Goal: Information Seeking & Learning: Learn about a topic

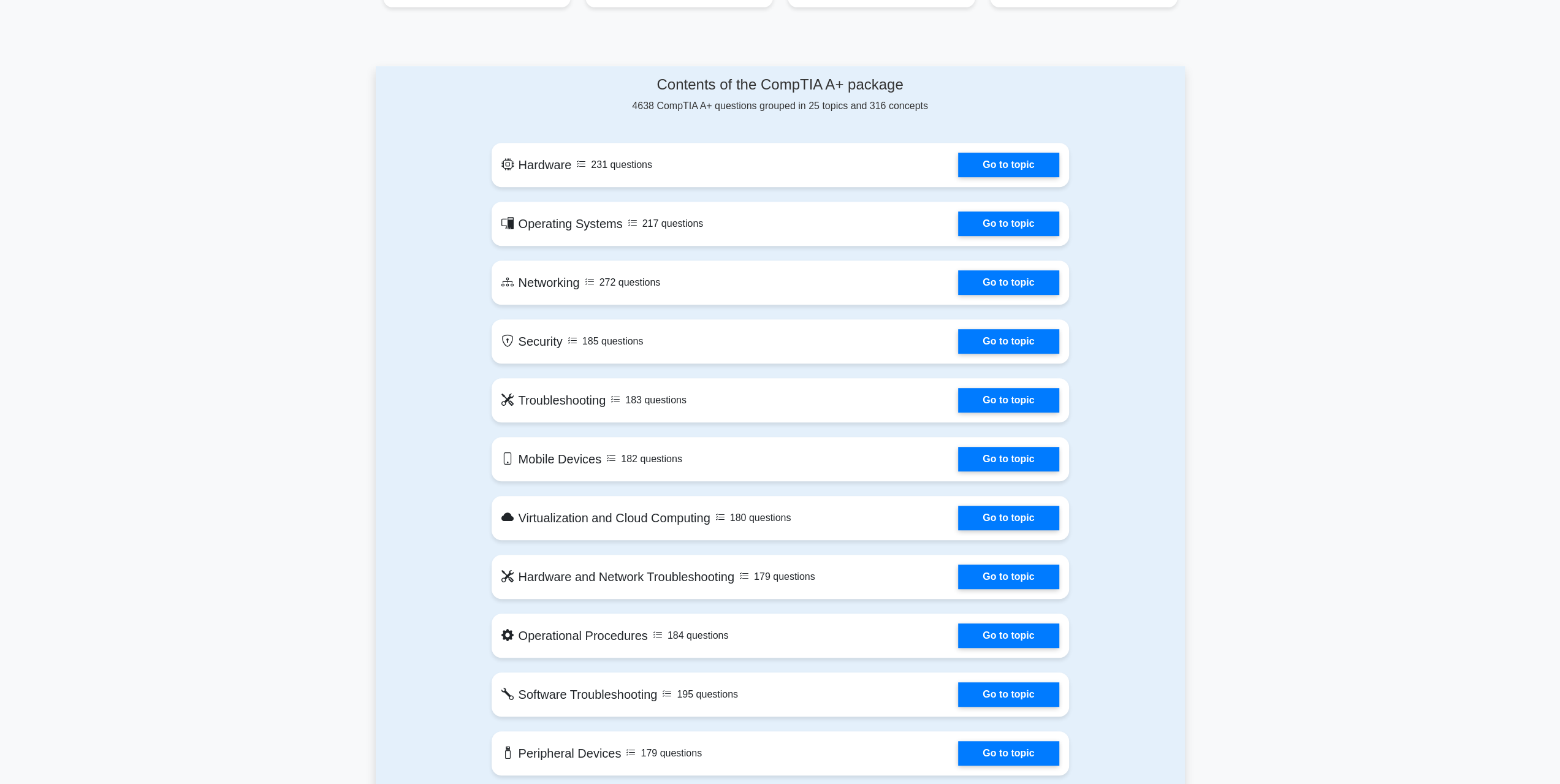
scroll to position [491, 0]
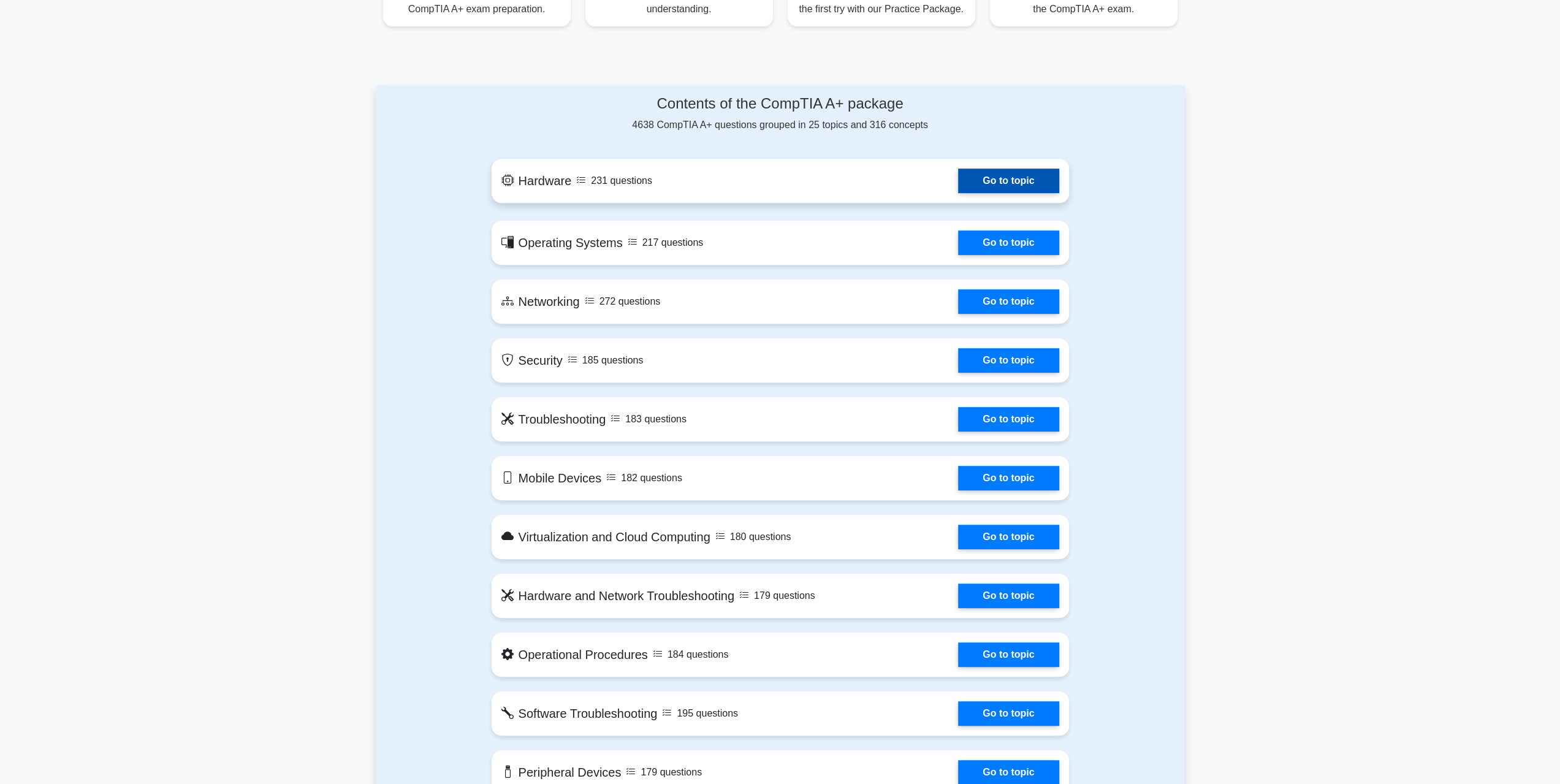
click at [1000, 179] on link "Go to topic" at bounding box center [1008, 180] width 100 height 25
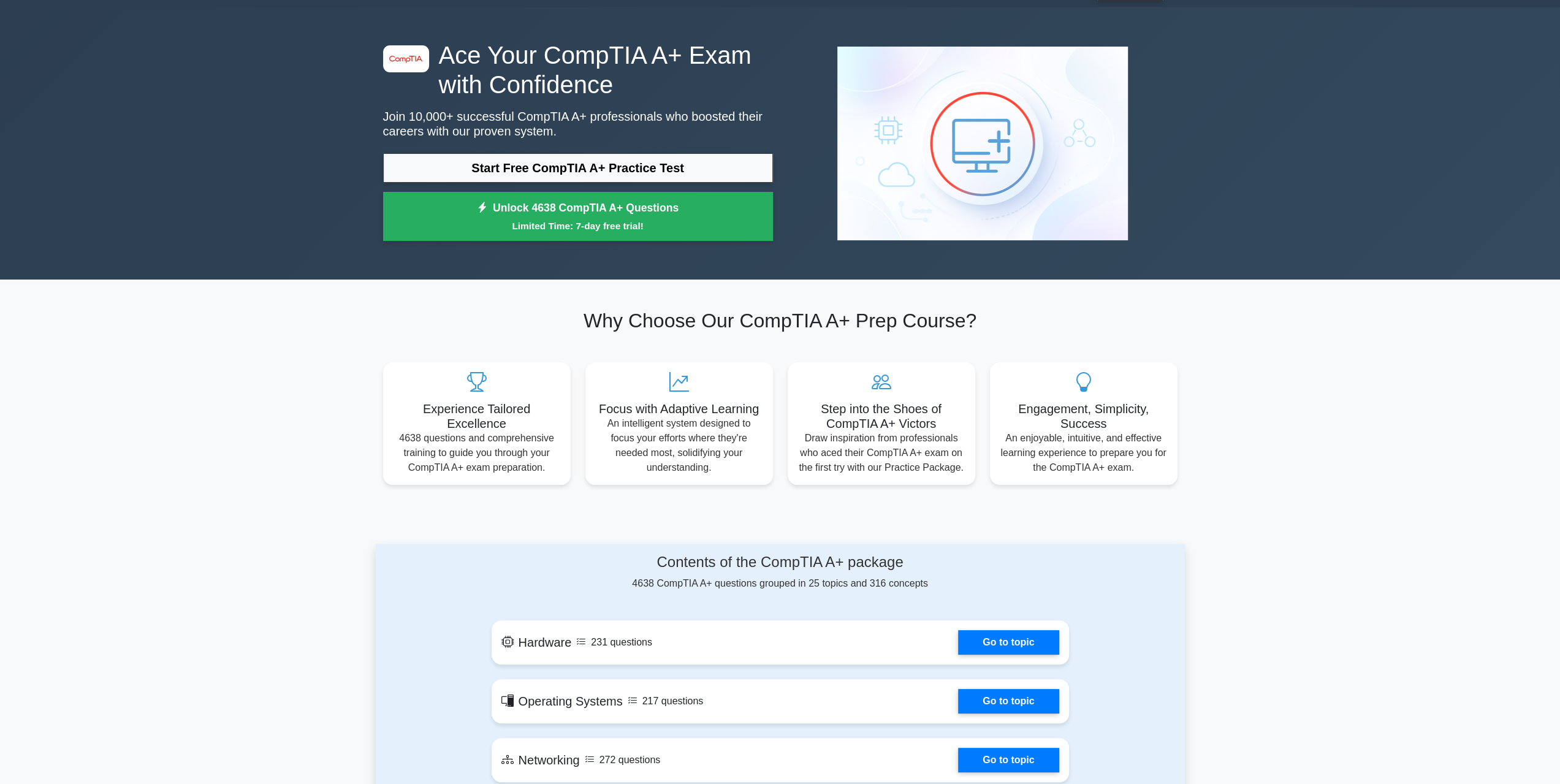
scroll to position [0, 0]
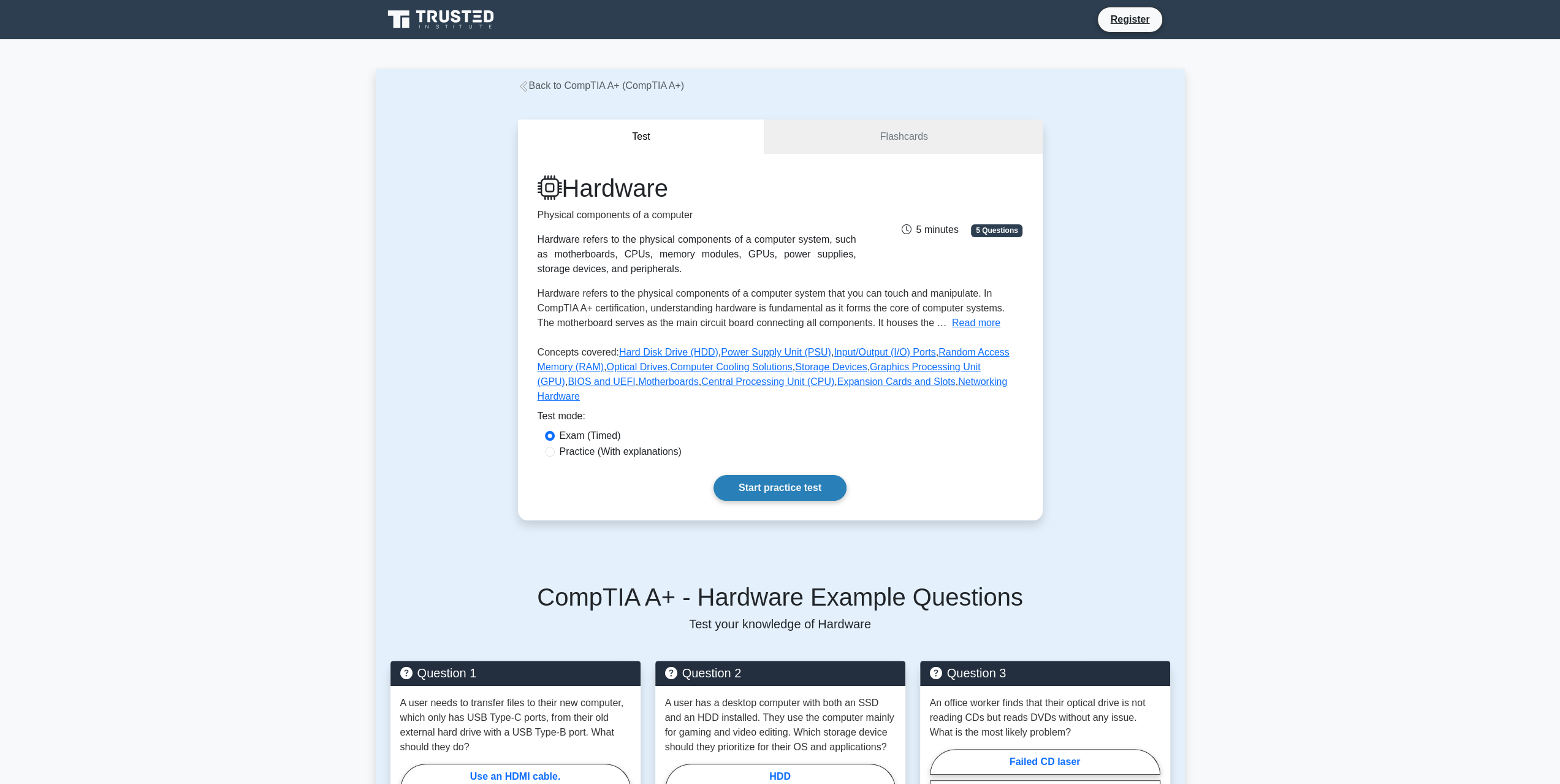
click at [758, 475] on link "Start practice test" at bounding box center [780, 488] width 133 height 26
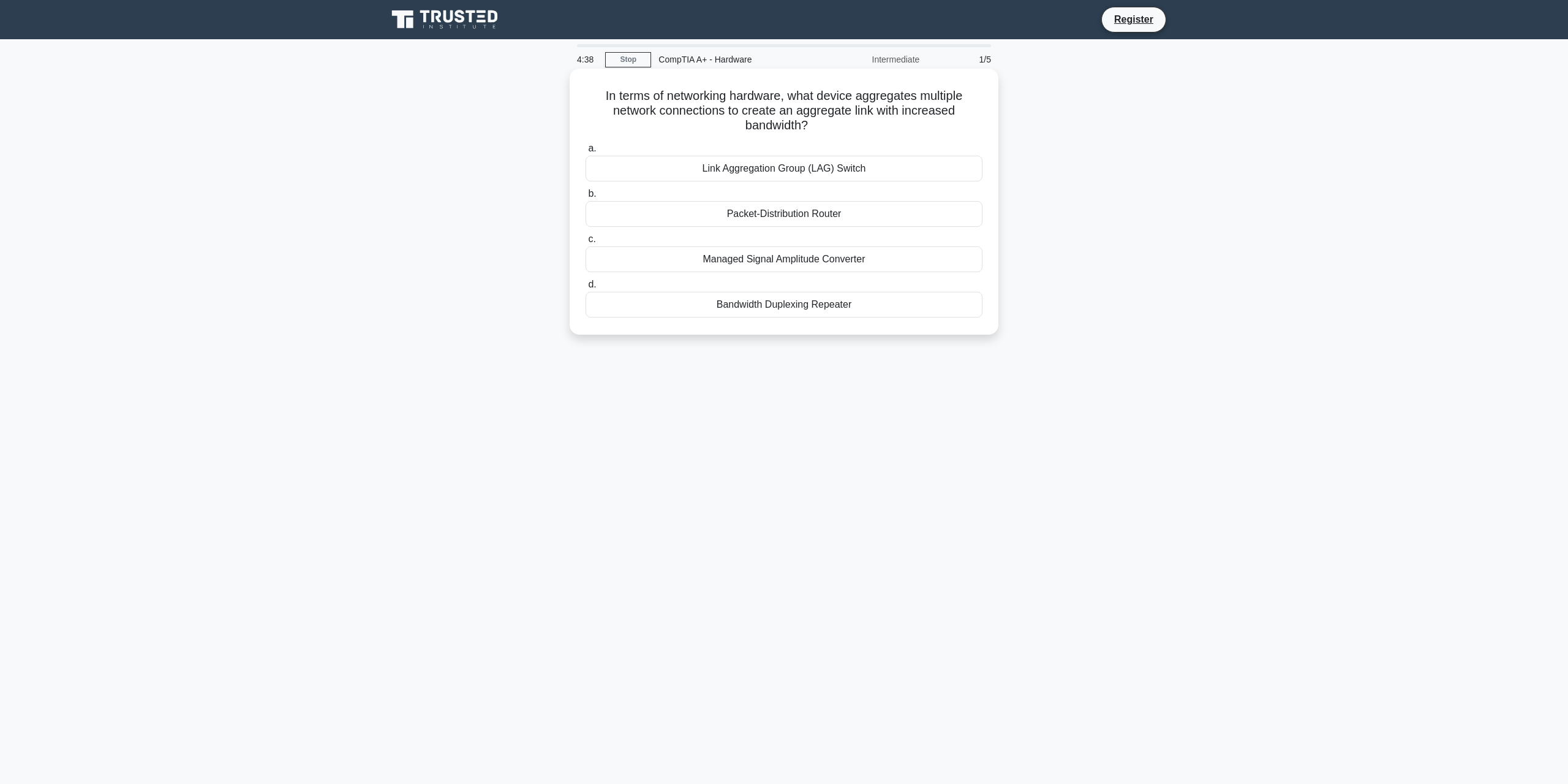
click at [869, 168] on div "Link Aggregation Group (LAG) Switch" at bounding box center [784, 168] width 397 height 26
click at [586, 152] on input "a. Link Aggregation Group (LAG) Switch" at bounding box center [586, 148] width 0 height 8
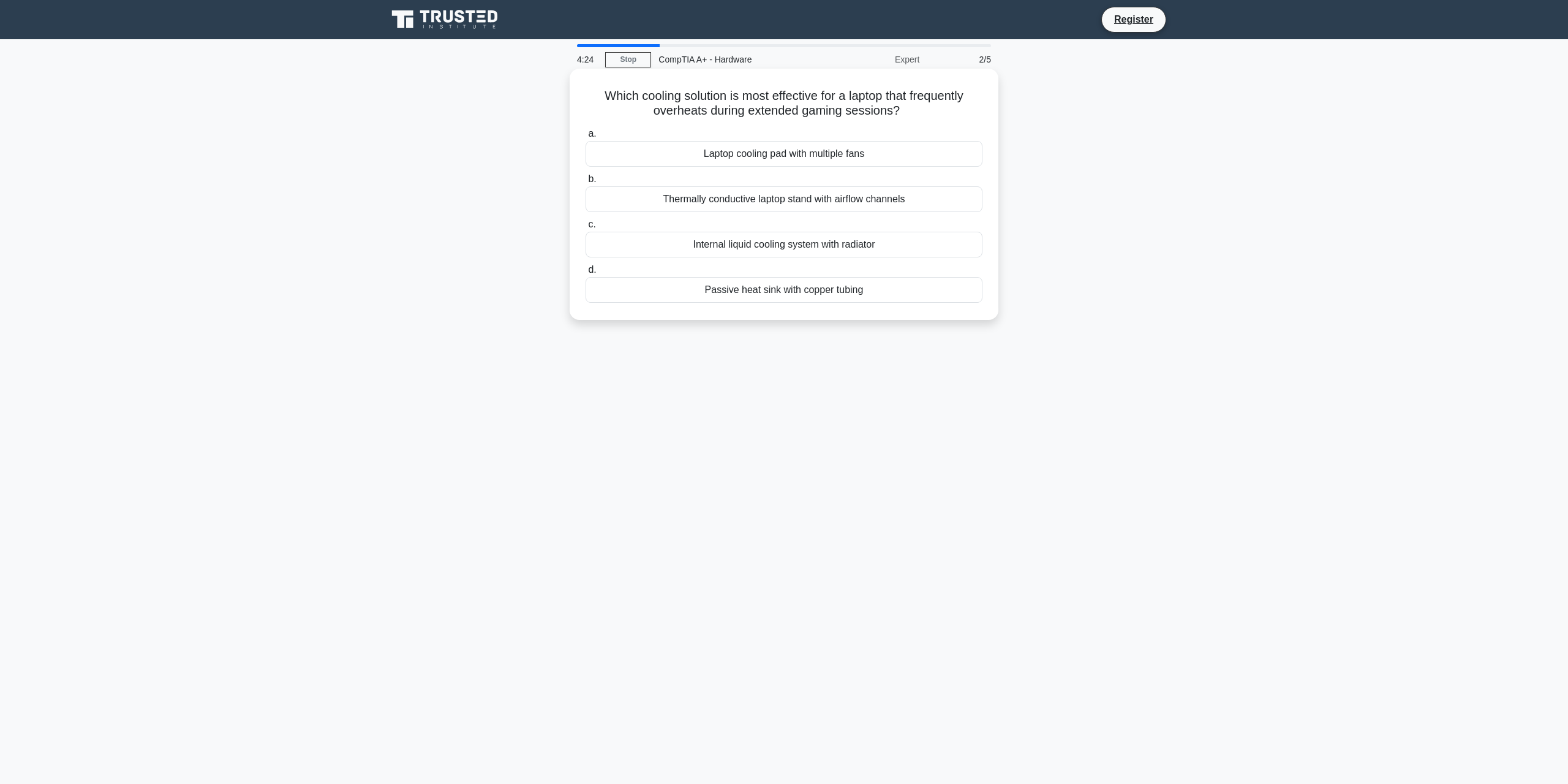
click at [880, 245] on div "Internal liquid cooling system with radiator" at bounding box center [784, 244] width 397 height 26
click at [586, 229] on input "c. Internal liquid cooling system with radiator" at bounding box center [586, 224] width 0 height 8
click at [836, 245] on div "Layer 3 switch" at bounding box center [784, 244] width 397 height 26
click at [586, 229] on input "c. Layer 3 switch" at bounding box center [586, 224] width 0 height 8
click at [881, 245] on div "Passive cooling with large heatsinks and no fans" at bounding box center [784, 244] width 397 height 26
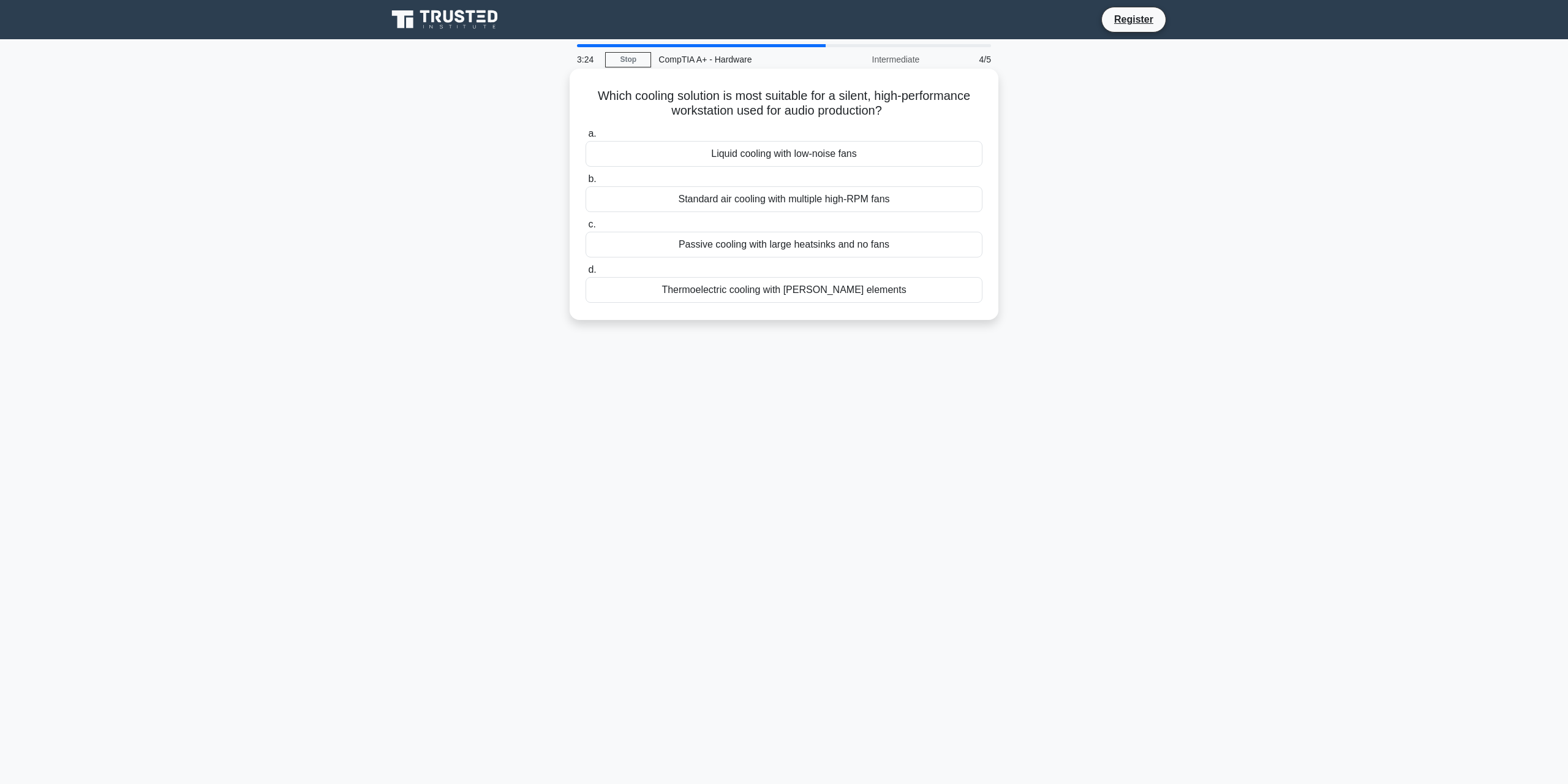
click at [586, 229] on input "c. Passive cooling with large heatsinks and no fans" at bounding box center [586, 224] width 0 height 8
click at [841, 288] on div "Low-level formatting" at bounding box center [784, 290] width 397 height 26
click at [586, 274] on input "d. Low-level formatting" at bounding box center [586, 270] width 0 height 8
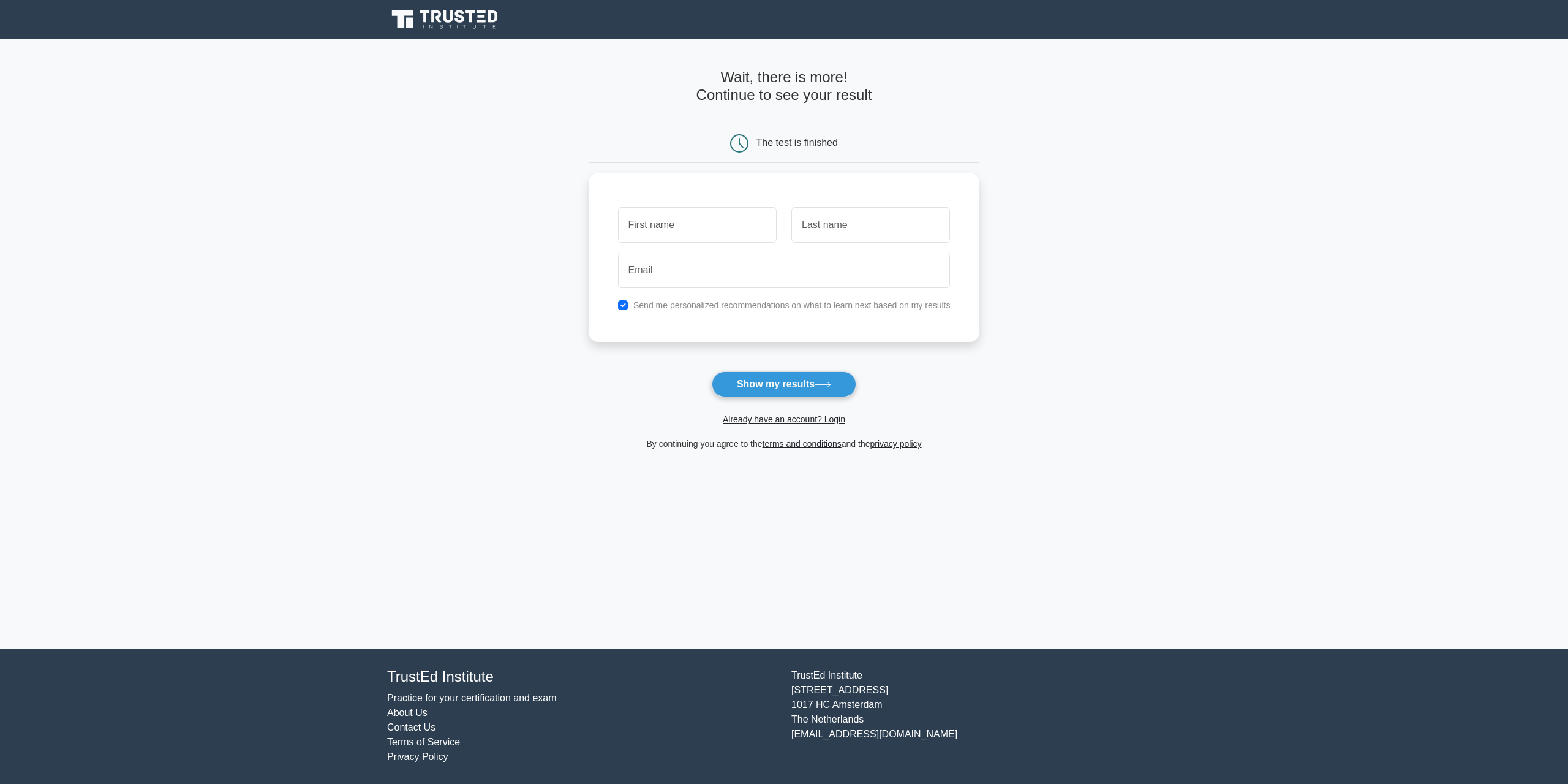
click at [756, 367] on form "Wait, there is more! Continue to see your result The test is finished and the" at bounding box center [784, 260] width 392 height 383
click at [756, 383] on button "Show my results" at bounding box center [784, 384] width 144 height 26
